Goal: Task Accomplishment & Management: Complete application form

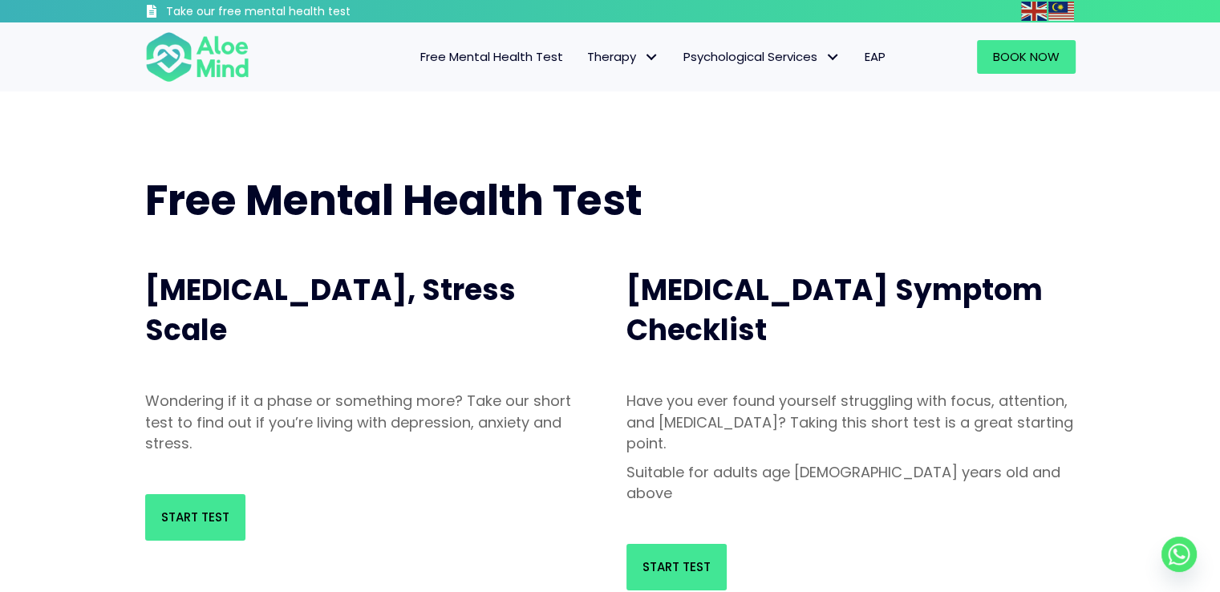
click at [1179, 538] on circle "Whatsapp" at bounding box center [1178, 553] width 35 height 35
click at [1172, 561] on circle "Whatsapp" at bounding box center [1178, 553] width 35 height 35
click at [1177, 559] on circle "Whatsapp" at bounding box center [1178, 553] width 35 height 35
click at [1172, 549] on circle "Whatsapp" at bounding box center [1178, 553] width 35 height 35
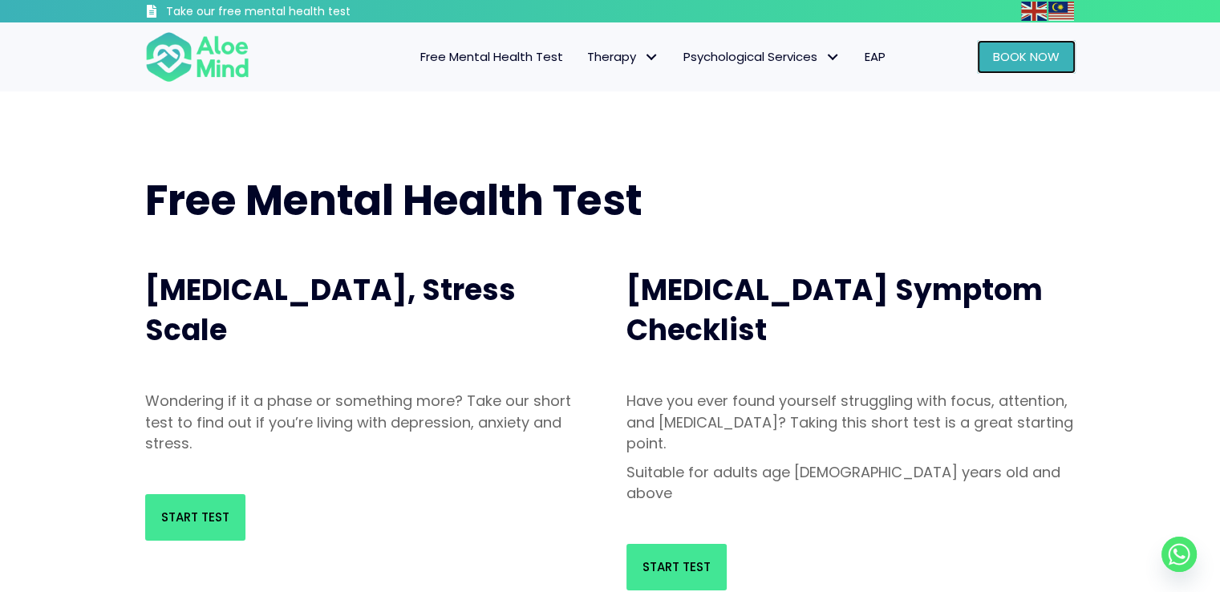
click at [1037, 69] on link "Book Now" at bounding box center [1026, 57] width 99 height 34
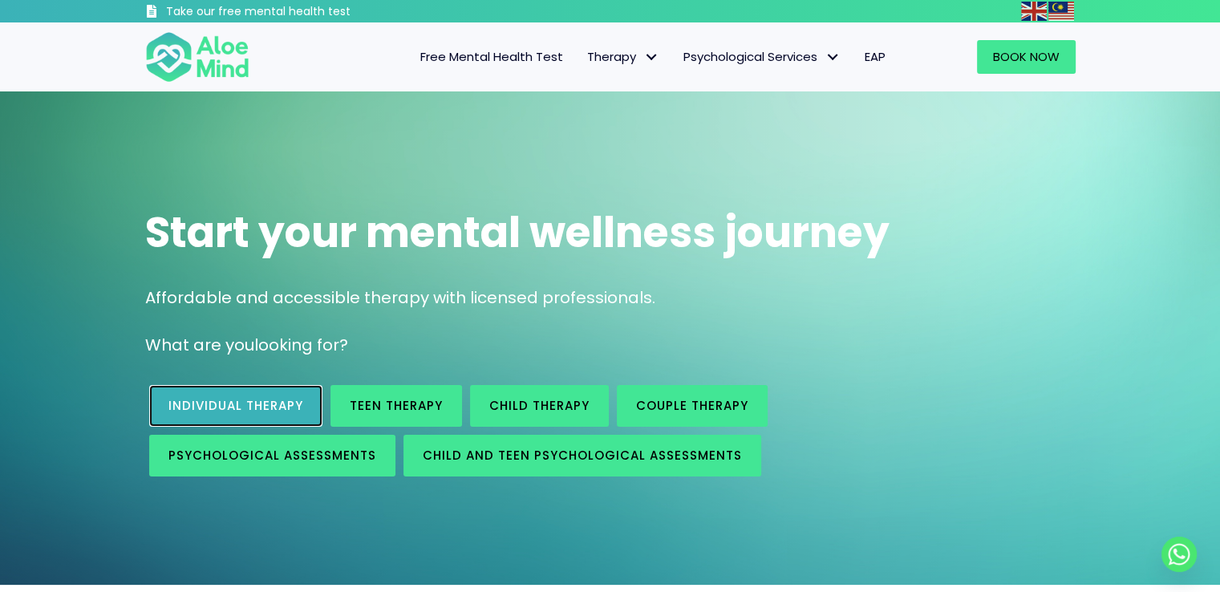
click at [193, 413] on span "Individual therapy" at bounding box center [235, 405] width 135 height 17
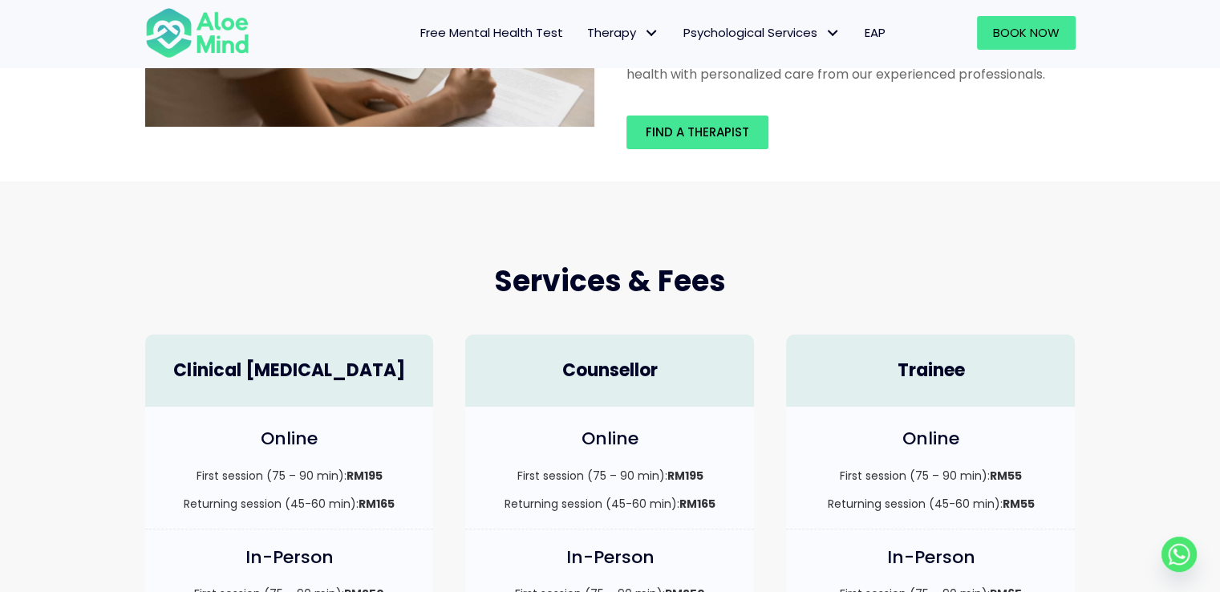
scroll to position [241, 0]
click at [713, 132] on span "Find a therapist" at bounding box center [697, 131] width 103 height 17
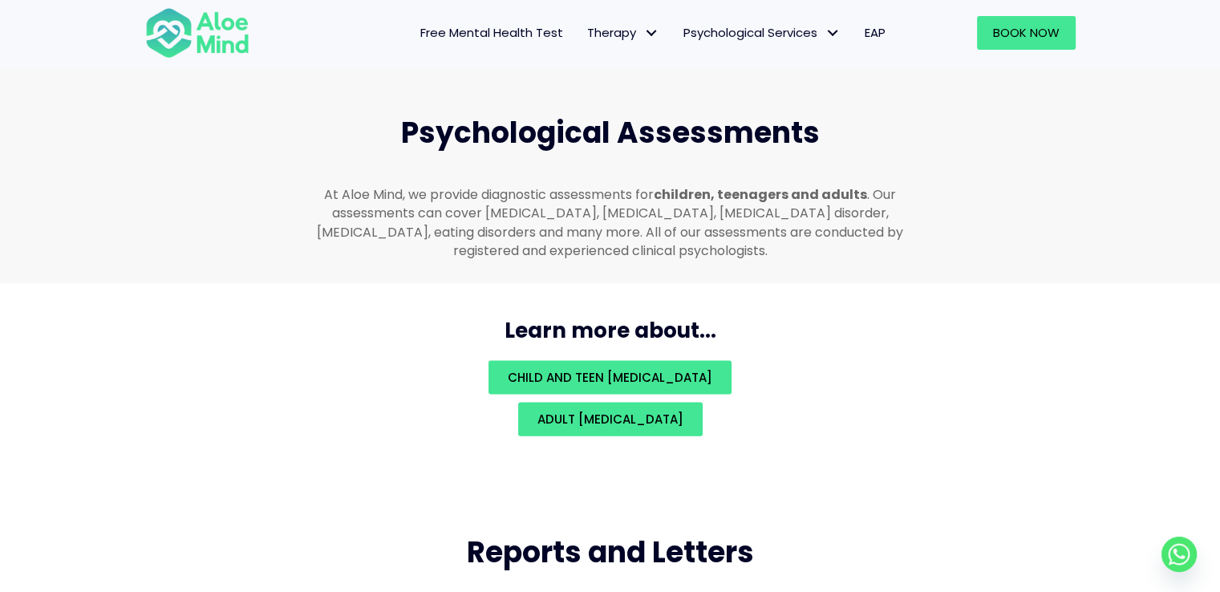
scroll to position [3406, 0]
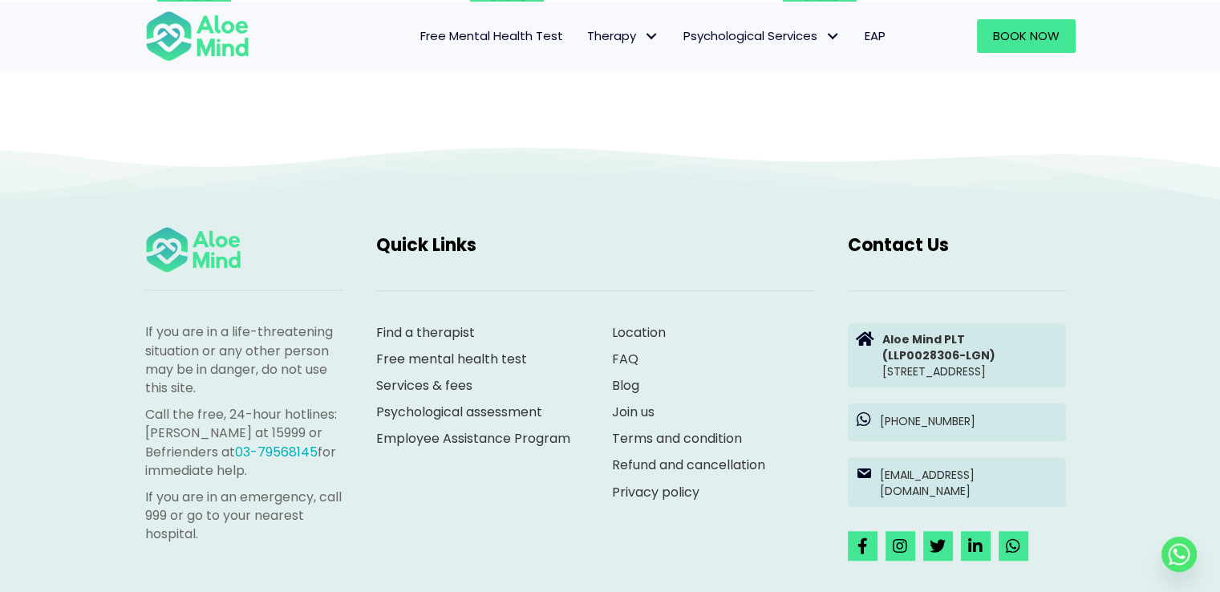
scroll to position [7377, 0]
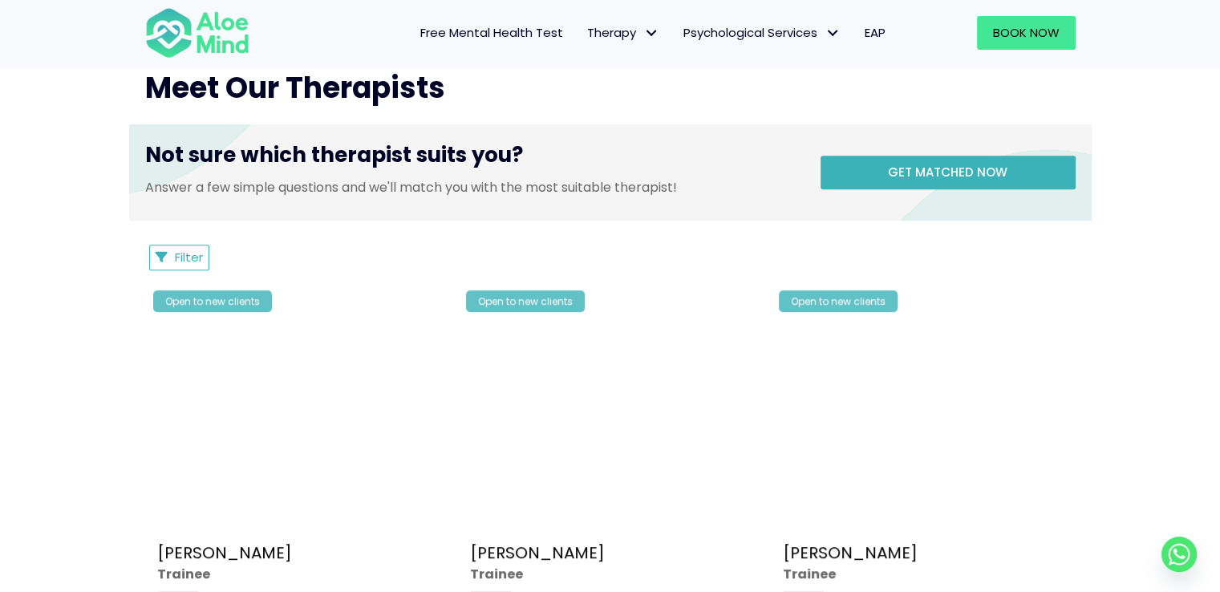
scroll to position [642, 0]
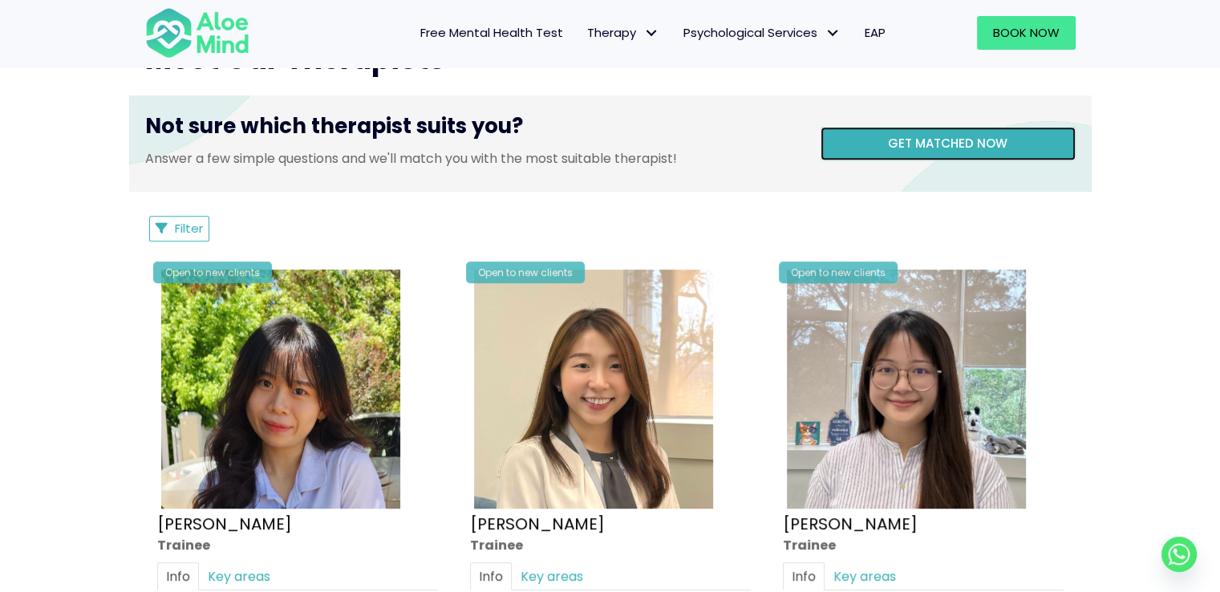
click at [950, 158] on link "Get matched now" at bounding box center [947, 144] width 255 height 34
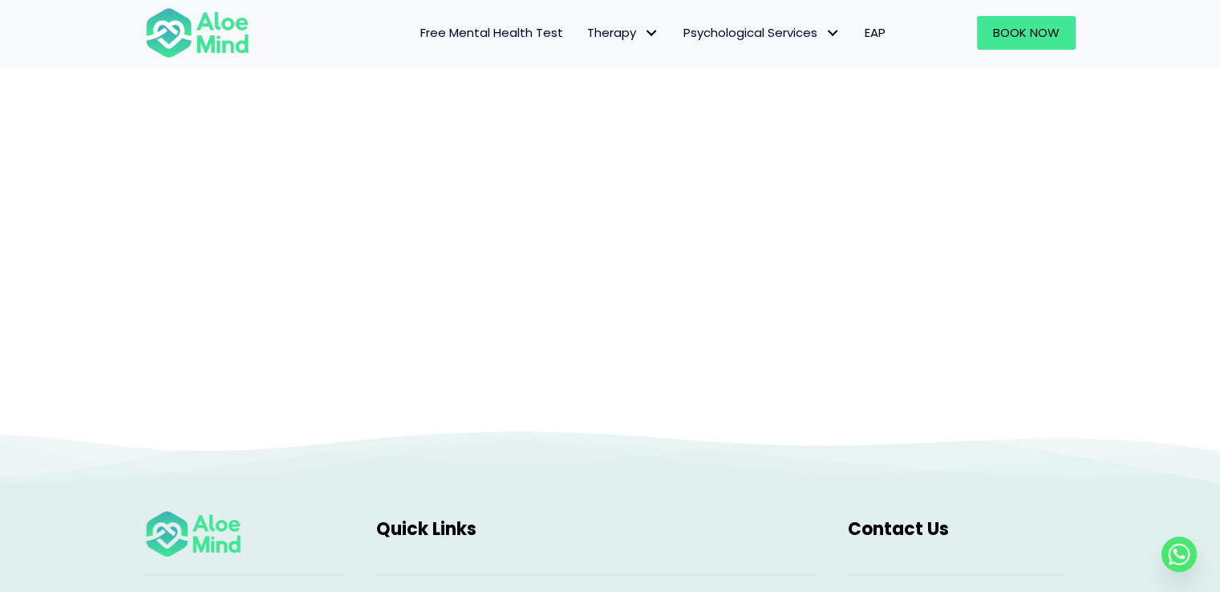
scroll to position [326, 0]
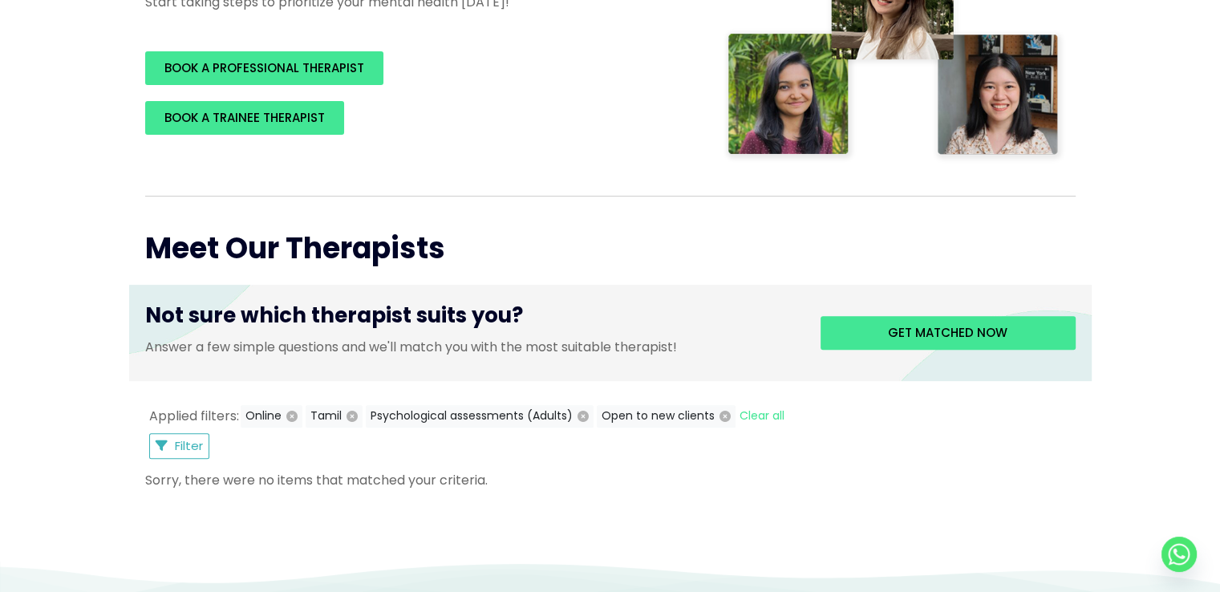
scroll to position [481, 0]
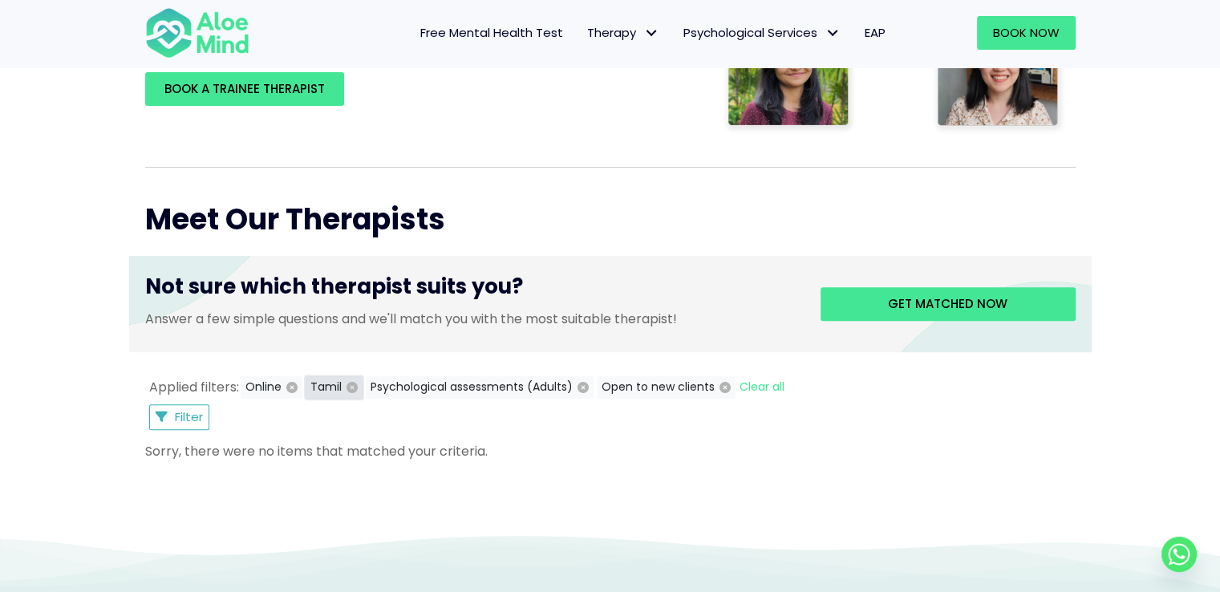
click at [350, 383] on icon "button" at bounding box center [351, 387] width 11 height 11
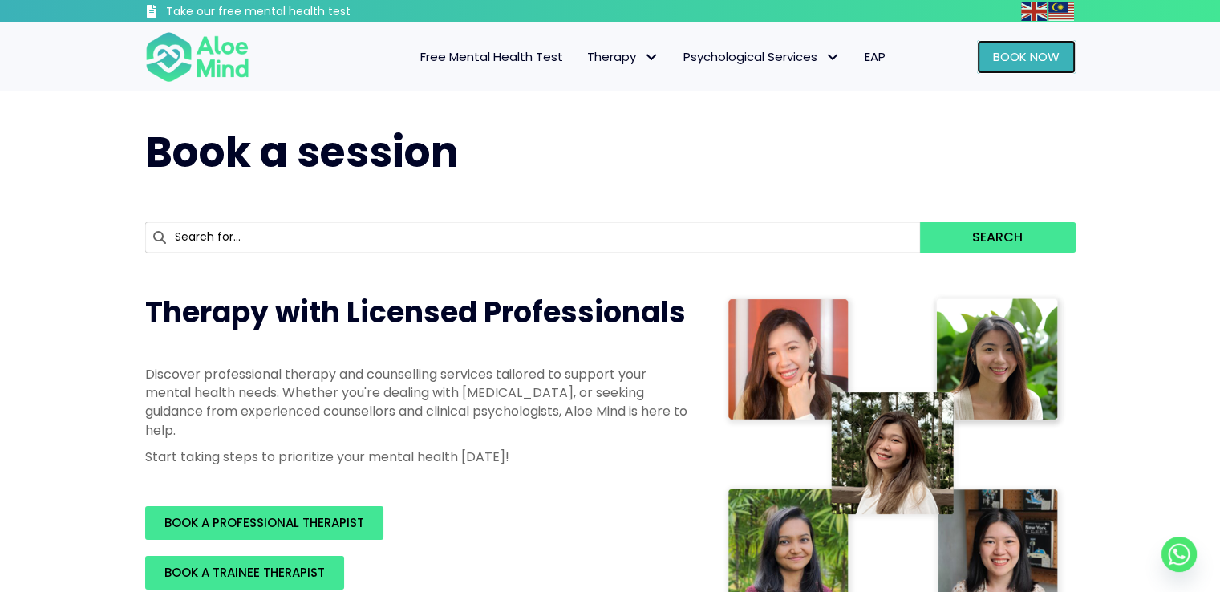
click at [1020, 55] on span "Book Now" at bounding box center [1026, 56] width 67 height 17
click at [1176, 561] on circle "Whatsapp" at bounding box center [1178, 553] width 35 height 35
click at [1184, 549] on circle "Whatsapp" at bounding box center [1178, 553] width 35 height 35
click at [864, 60] on span "EAP" at bounding box center [874, 56] width 21 height 17
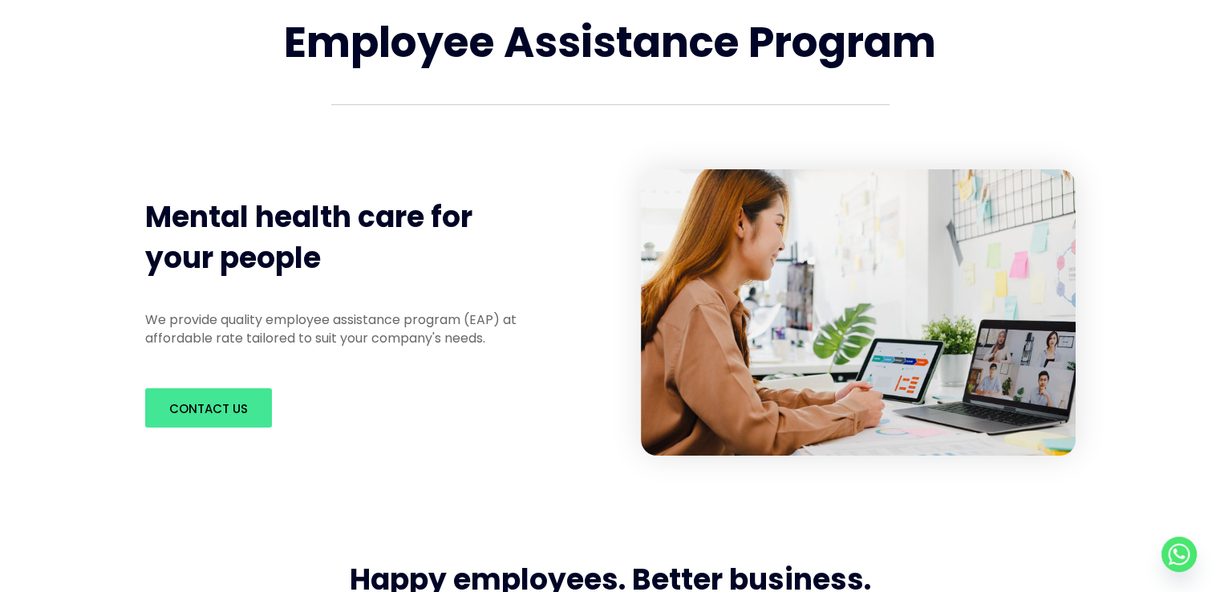
scroll to position [160, 0]
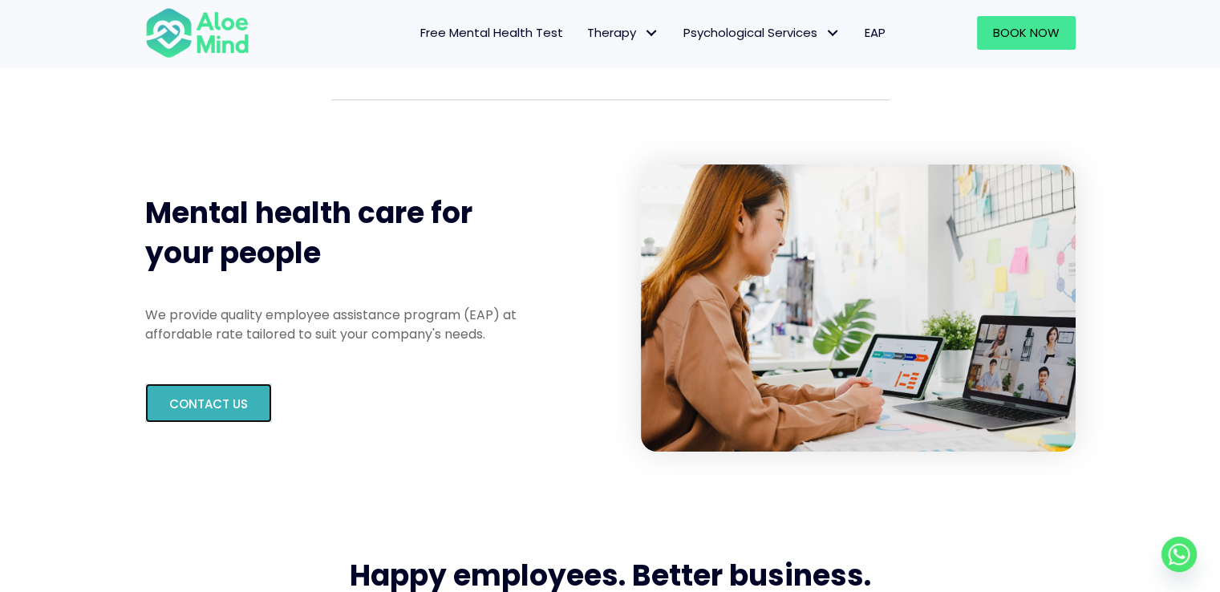
click at [198, 419] on link "Contact us" at bounding box center [208, 402] width 127 height 39
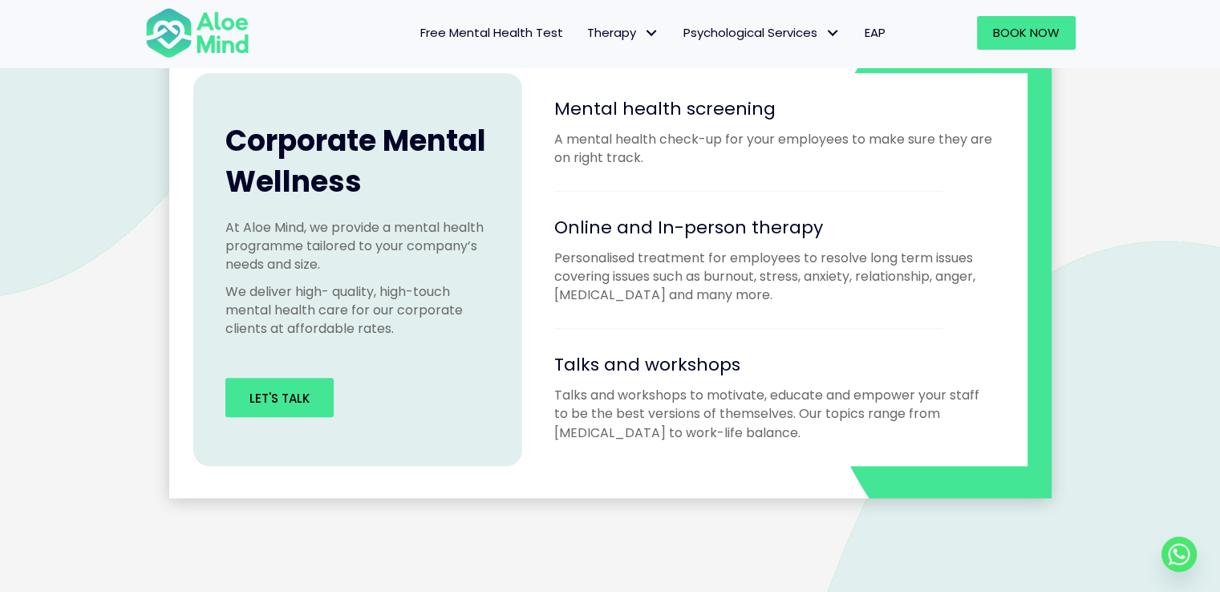
scroll to position [1876, 0]
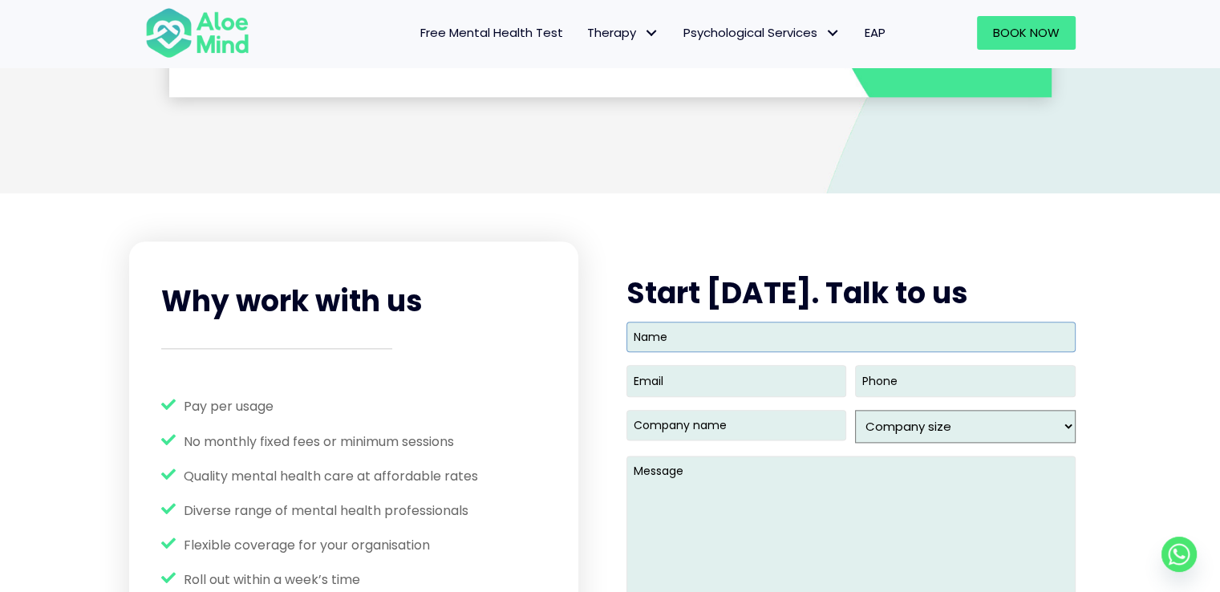
click at [690, 339] on input "Name" at bounding box center [850, 337] width 449 height 30
click at [675, 330] on input "Name" at bounding box center [850, 337] width 449 height 30
type input "Giru"
click at [658, 374] on input "Email (Required)" at bounding box center [736, 380] width 220 height 31
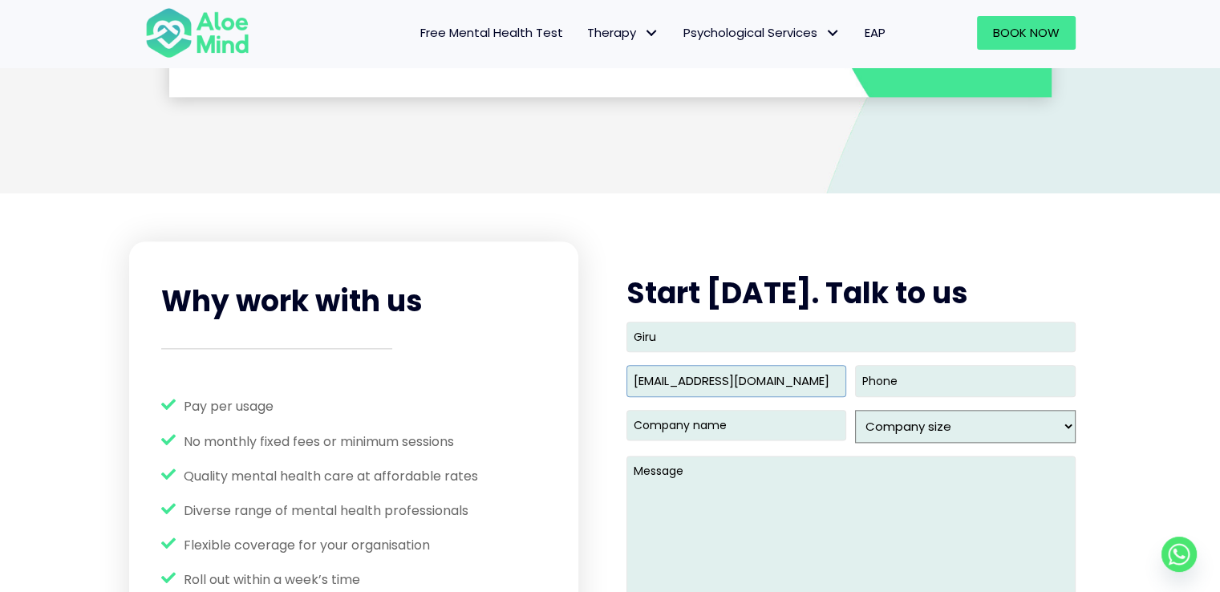
type input "giru3091@yahoo.com"
click at [693, 428] on input "Company name (Required)" at bounding box center [736, 425] width 220 height 30
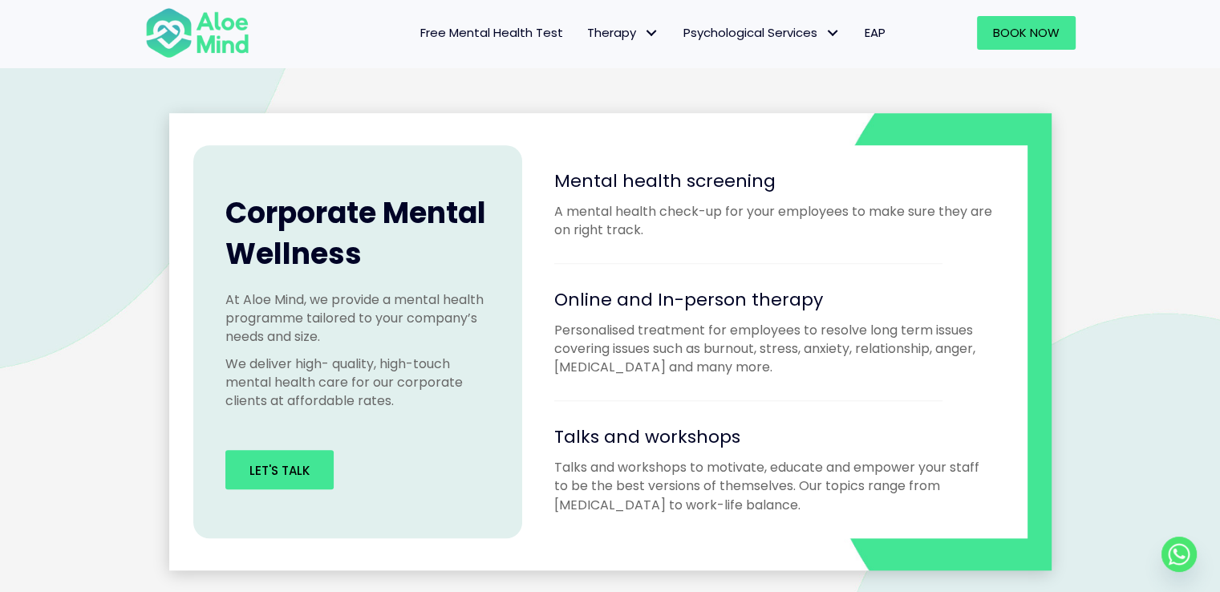
scroll to position [1394, 0]
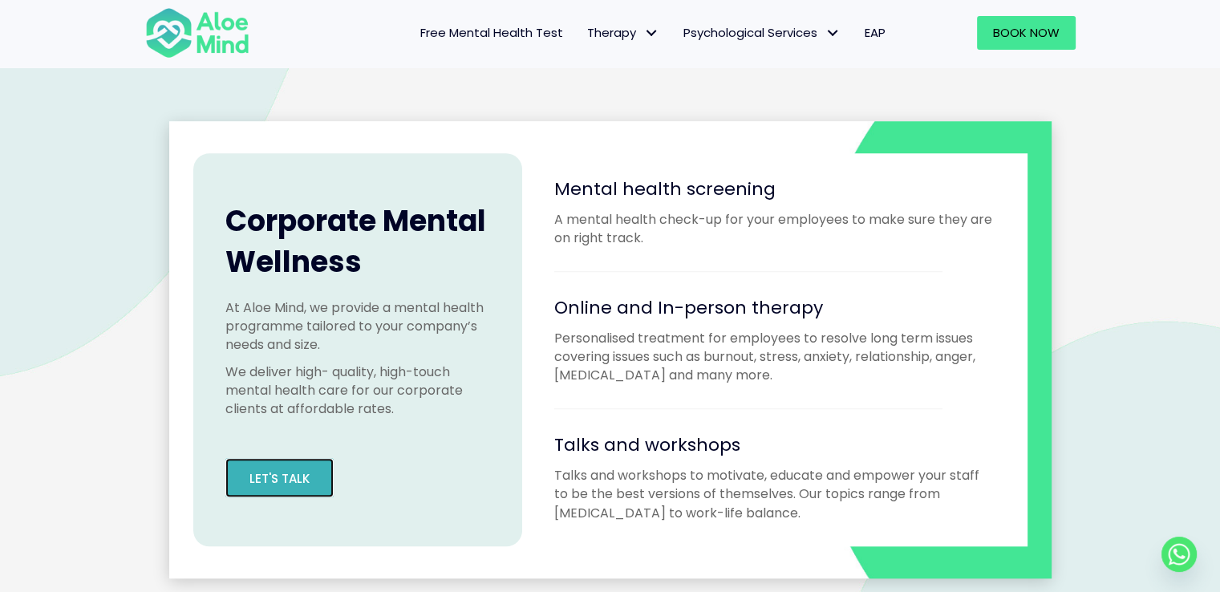
click at [288, 493] on link "Let's Talk" at bounding box center [279, 477] width 108 height 39
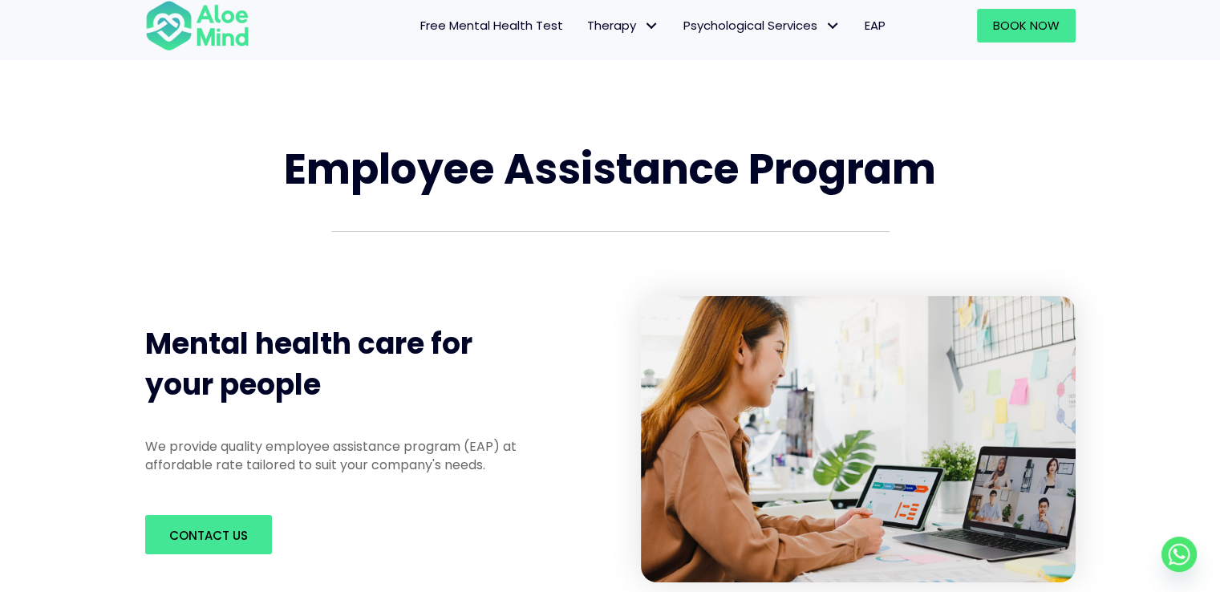
scroll to position [0, 0]
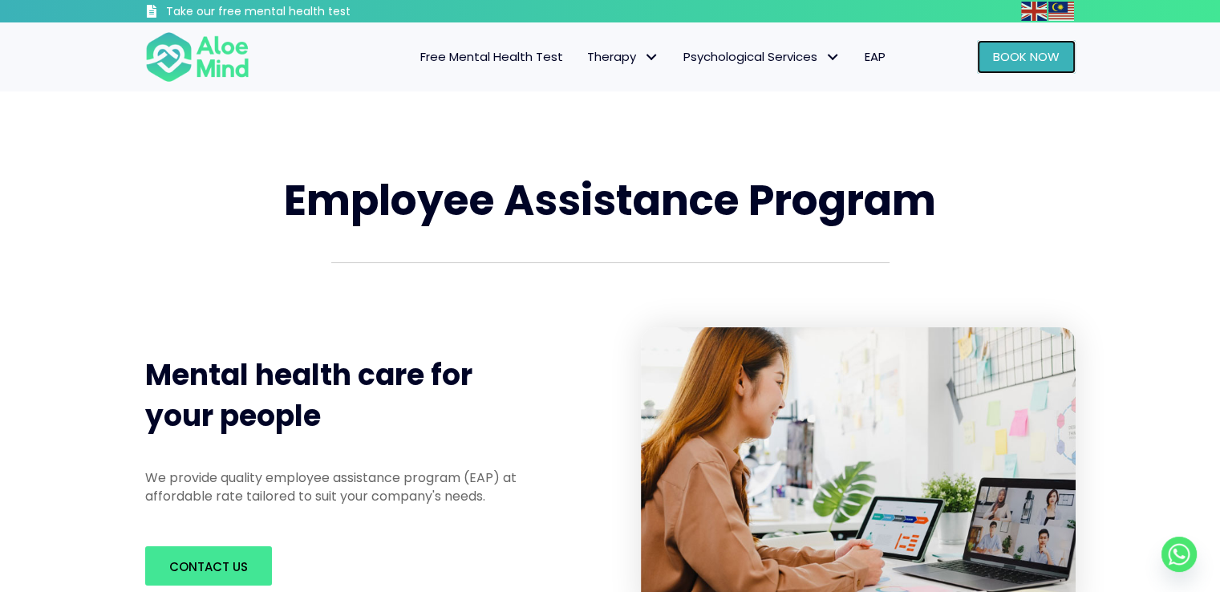
click at [1021, 52] on span "Book Now" at bounding box center [1026, 56] width 67 height 17
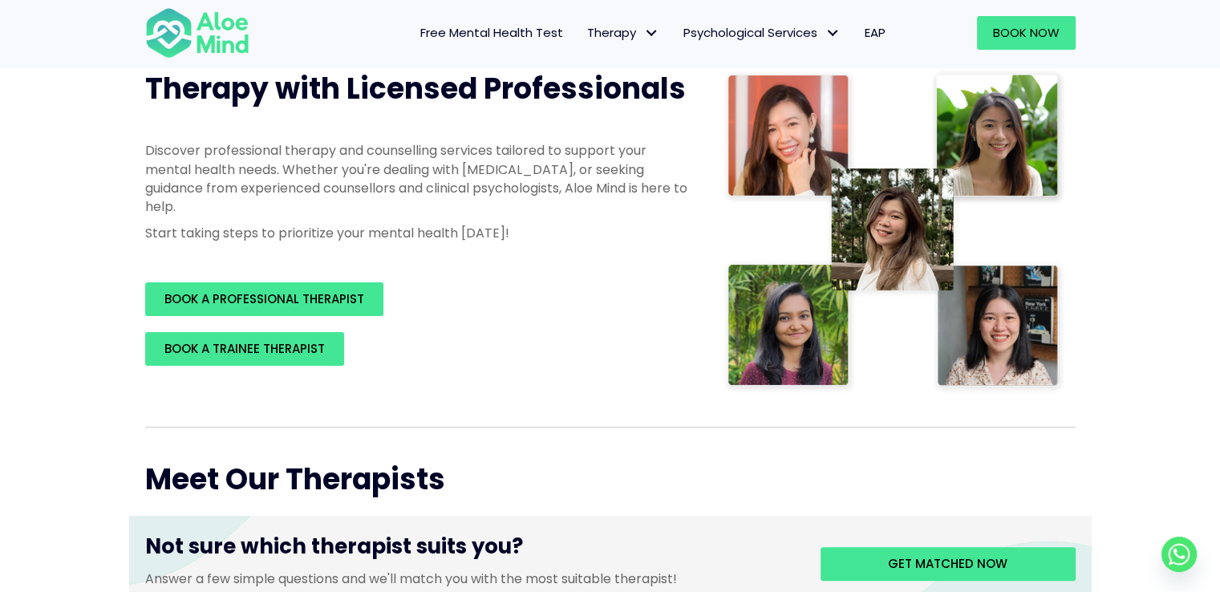
scroll to position [241, 0]
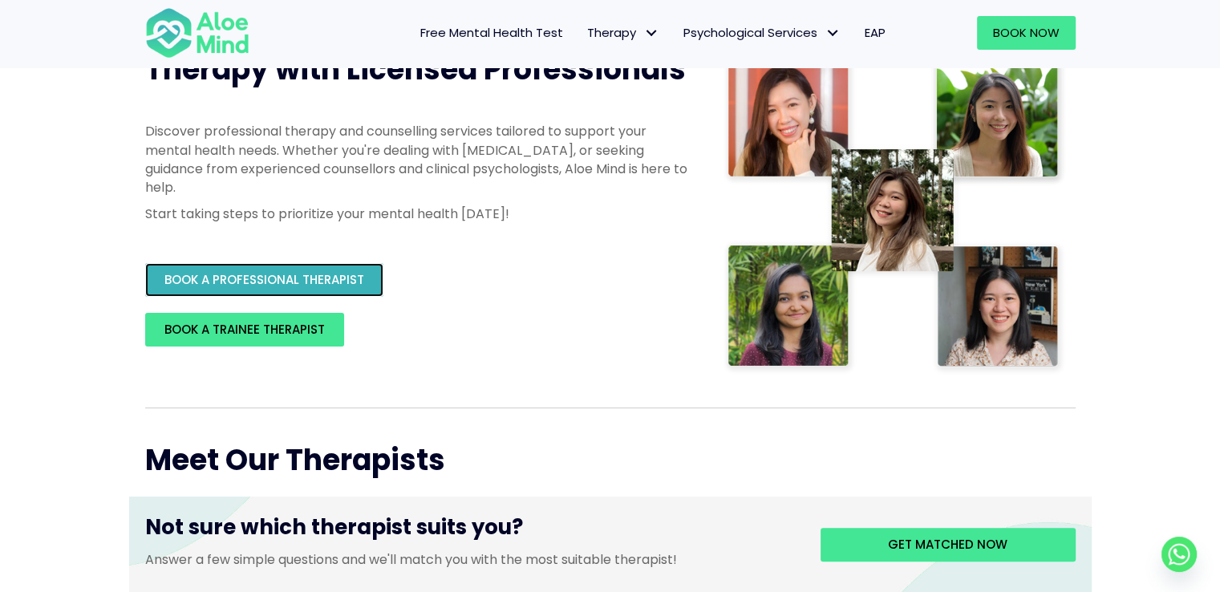
click at [277, 277] on span "BOOK A PROFESSIONAL THERAPIST" at bounding box center [264, 279] width 200 height 17
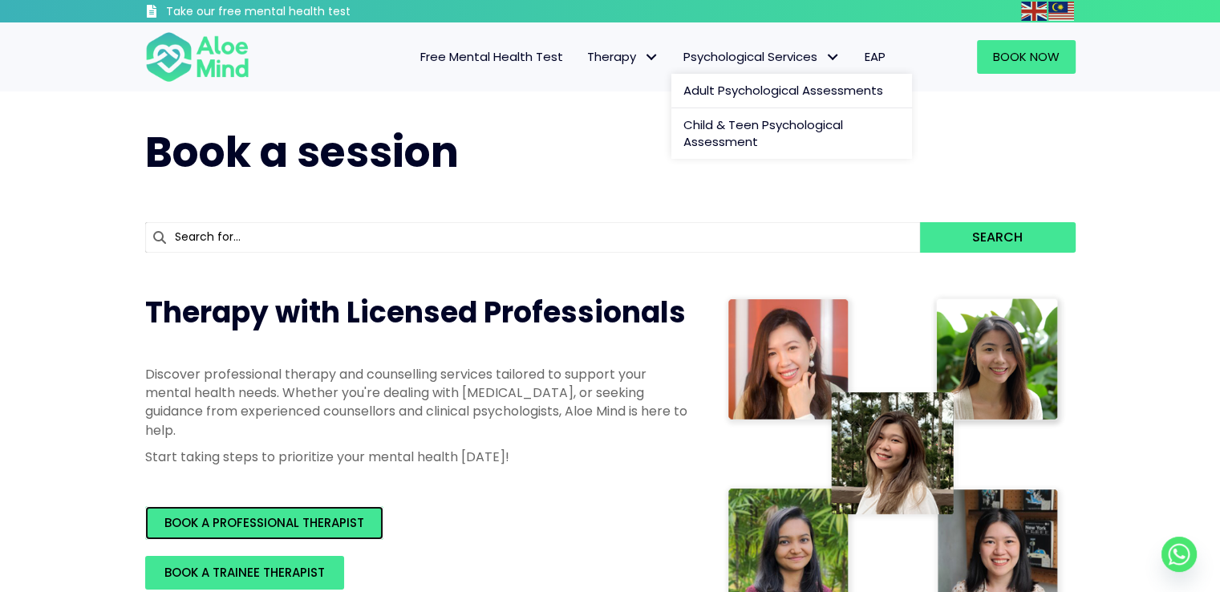
scroll to position [0, 0]
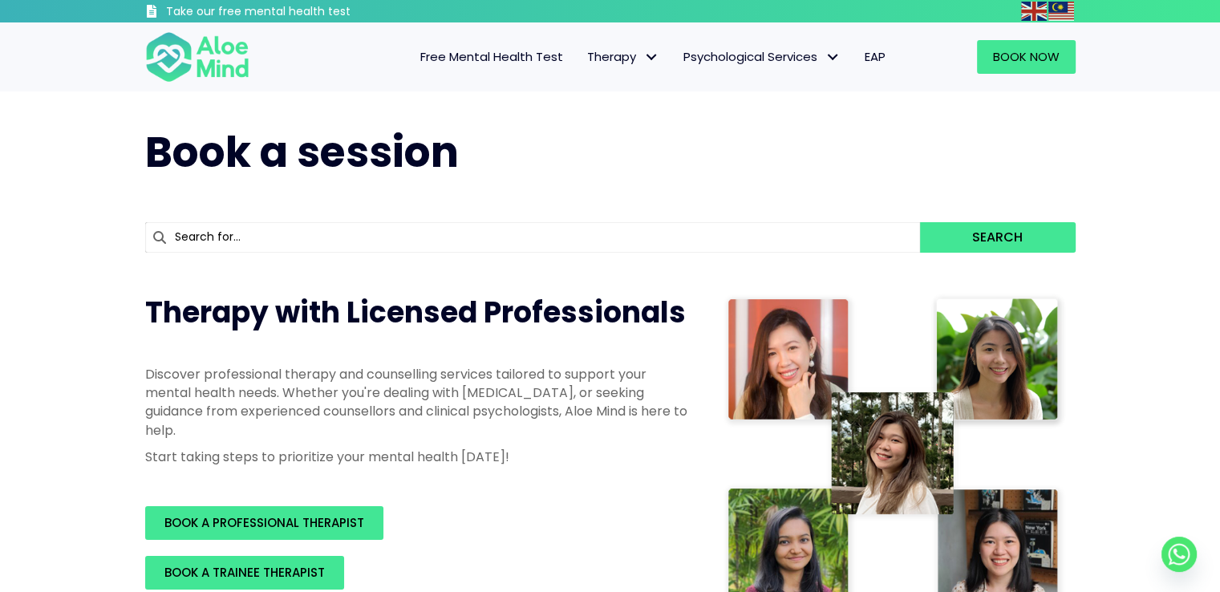
click at [852, 62] on link "EAP" at bounding box center [874, 57] width 45 height 34
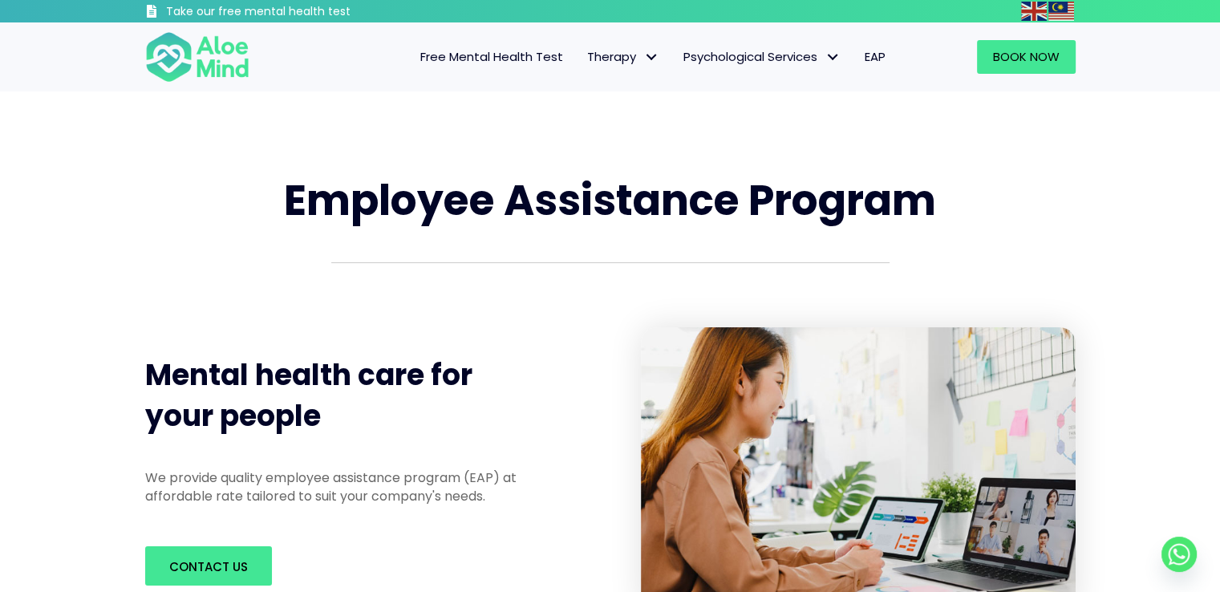
click at [497, 51] on span "Free Mental Health Test" at bounding box center [491, 56] width 143 height 17
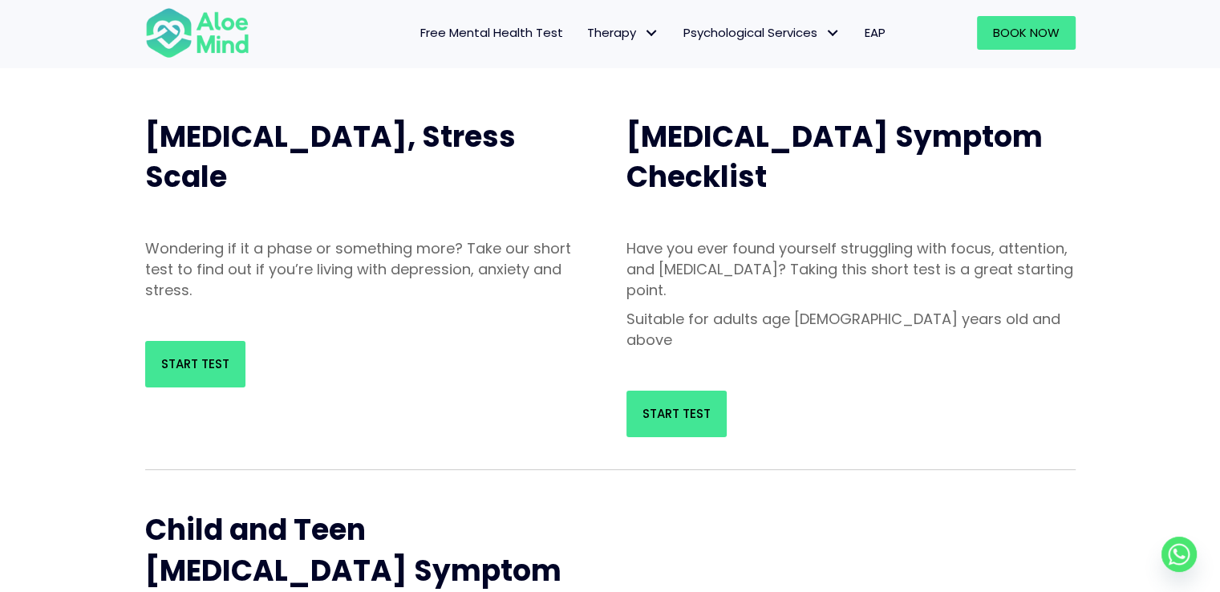
scroll to position [160, 0]
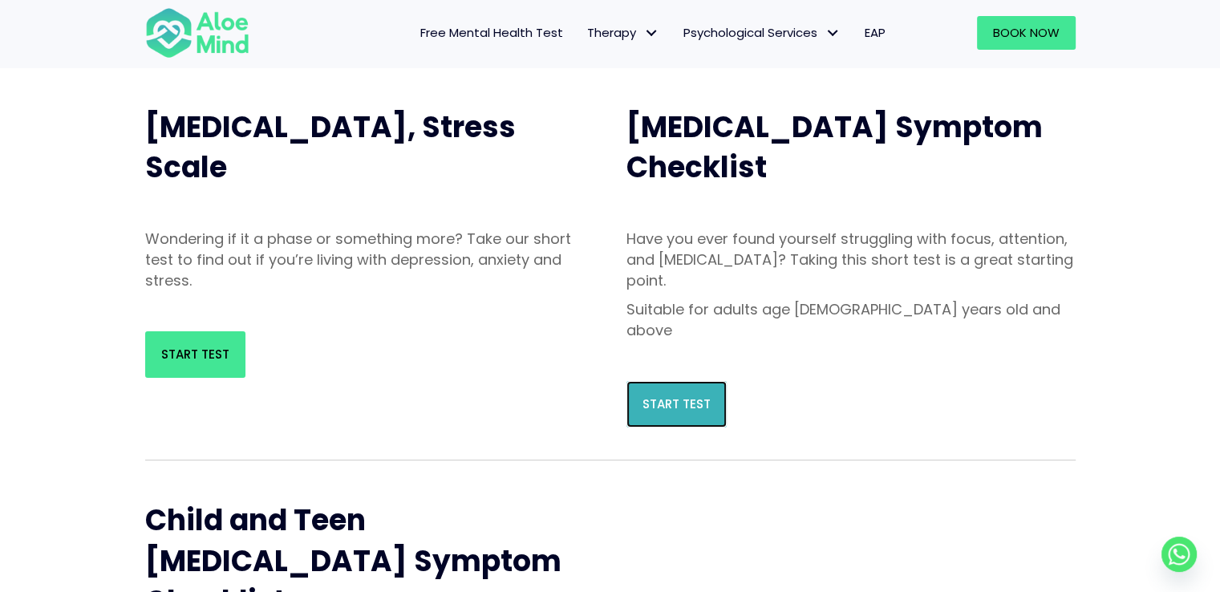
click at [674, 395] on span "Start Test" at bounding box center [676, 403] width 68 height 17
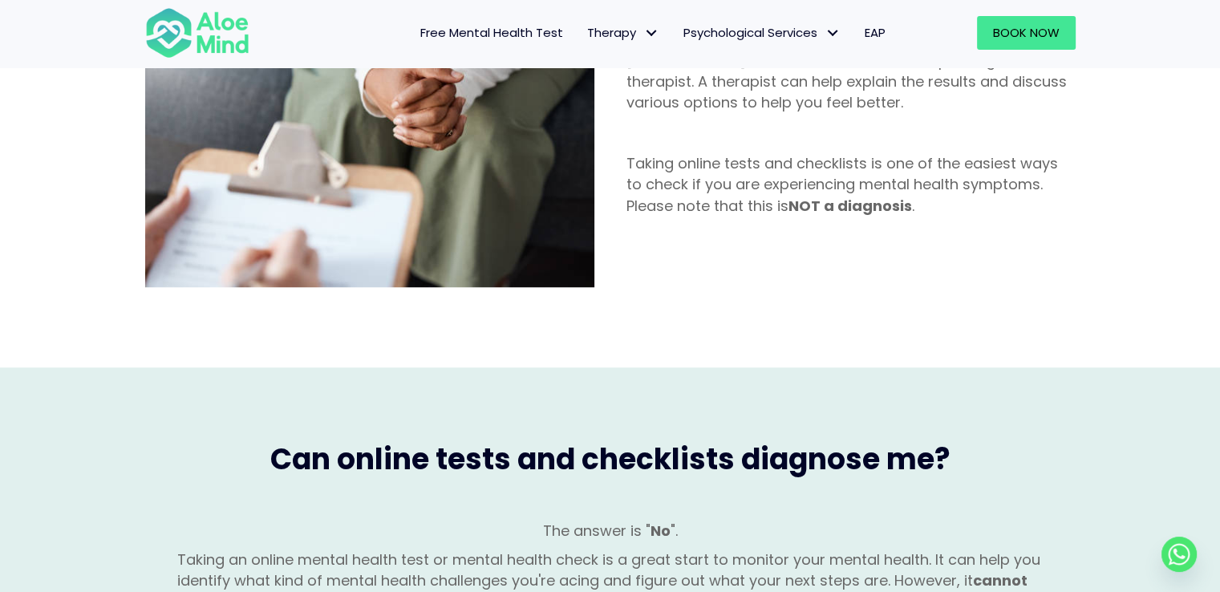
scroll to position [2228, 0]
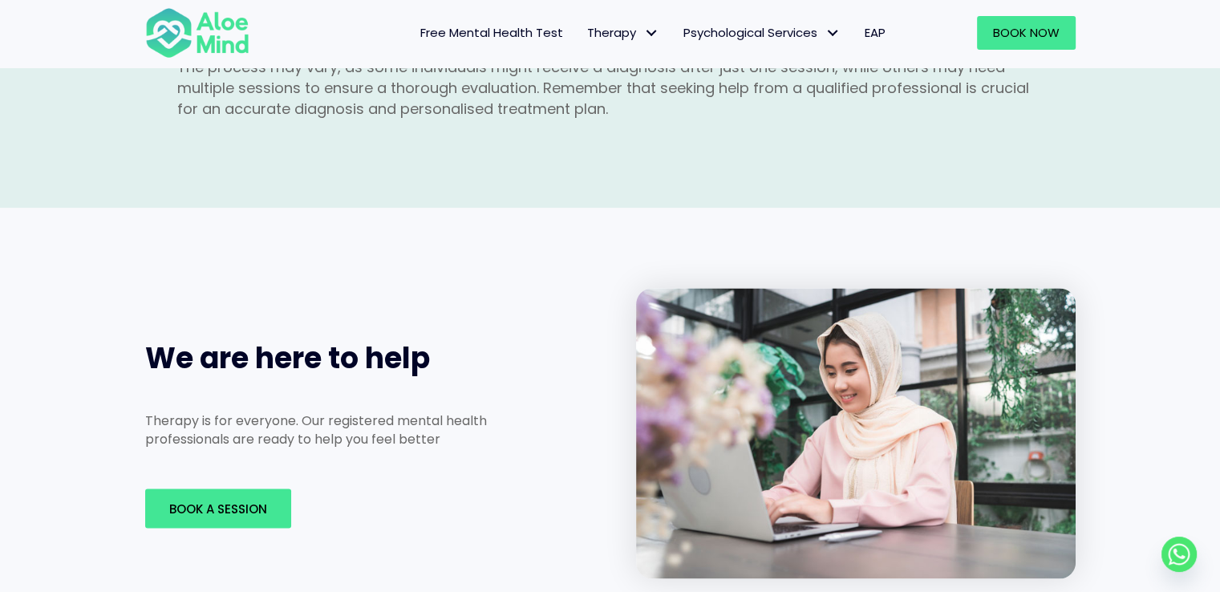
click at [205, 472] on div "Book A Session" at bounding box center [342, 507] width 427 height 71
click at [202, 500] on span "Book A Session" at bounding box center [218, 508] width 98 height 17
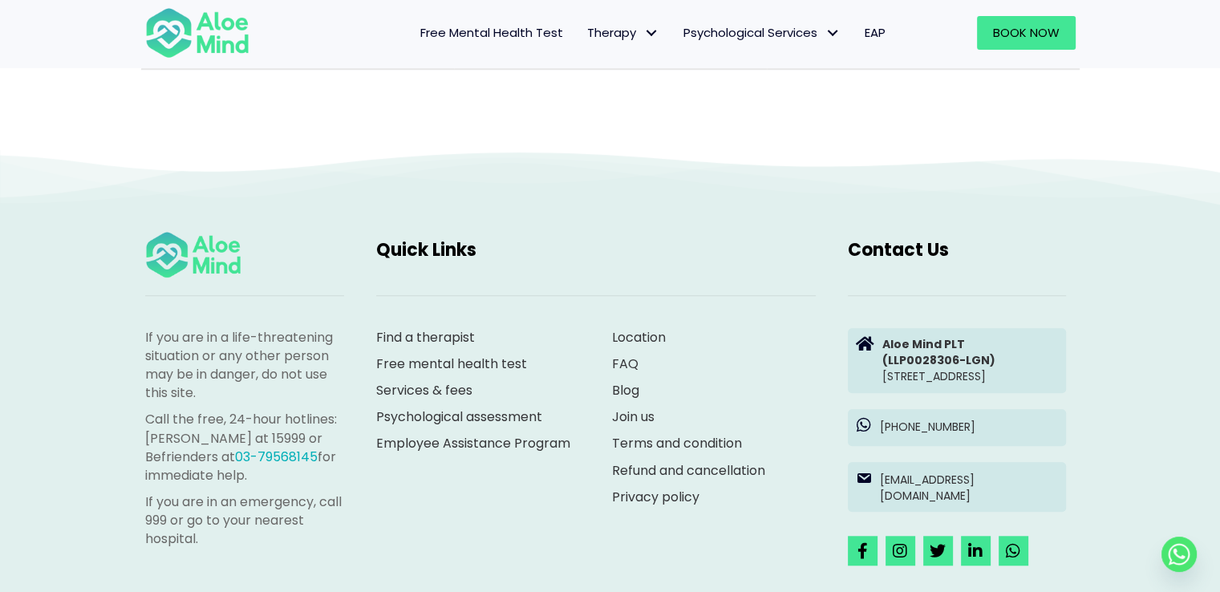
scroll to position [7383, 0]
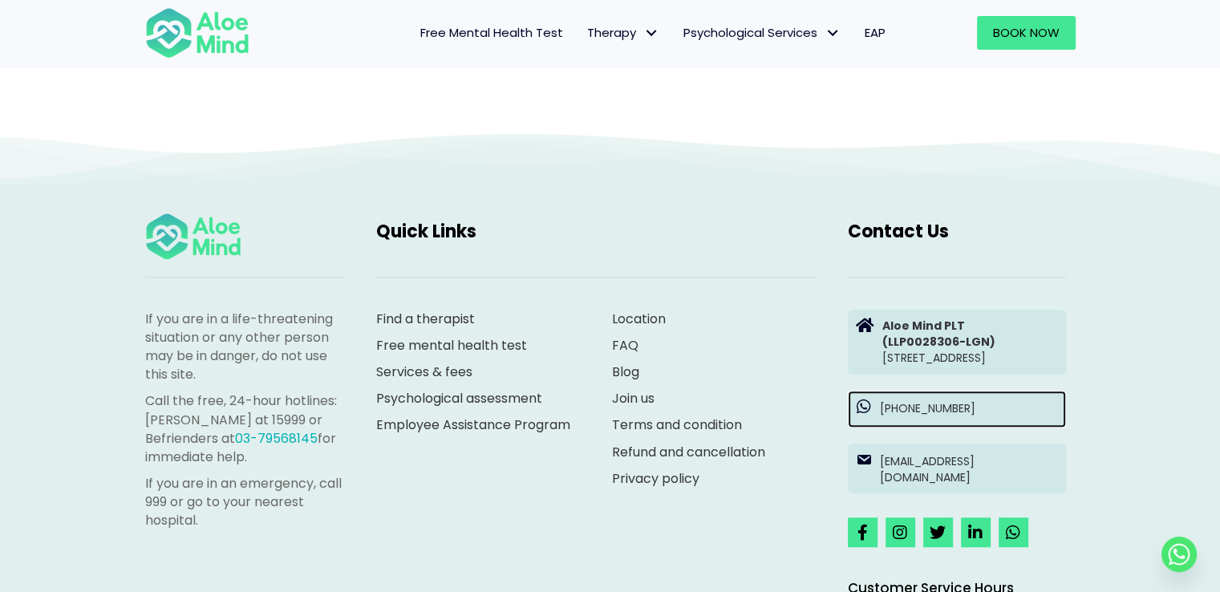
click at [952, 416] on p "[PHONE_NUMBER]" at bounding box center [969, 408] width 178 height 16
